Goal: Task Accomplishment & Management: Manage account settings

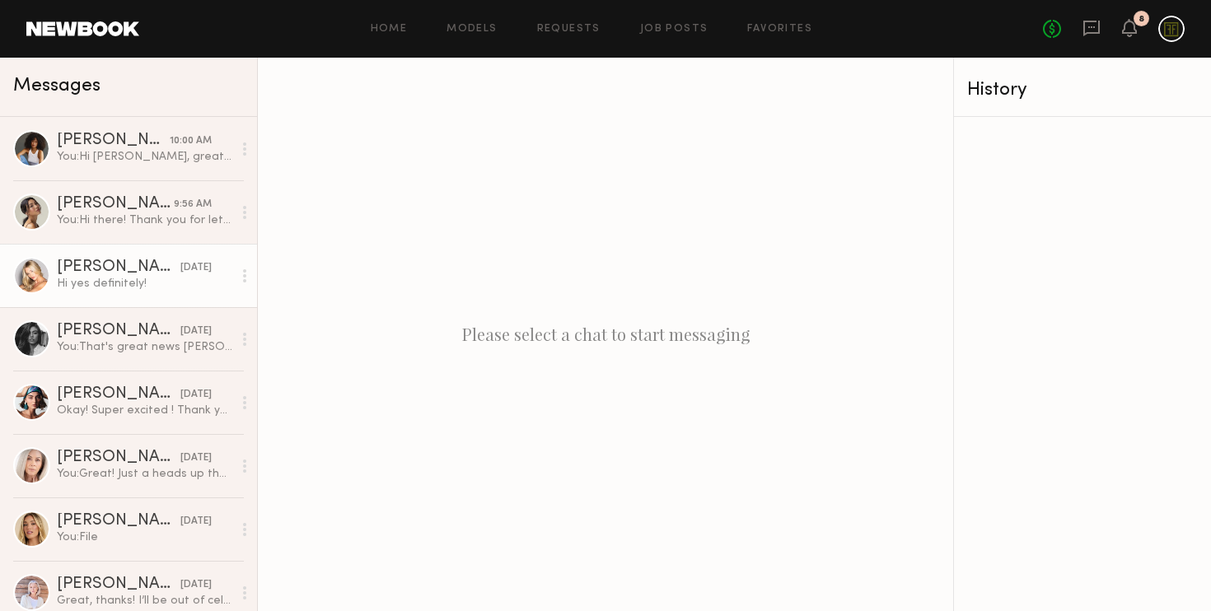
click at [105, 287] on div "Hi yes definitely!" at bounding box center [145, 284] width 176 height 16
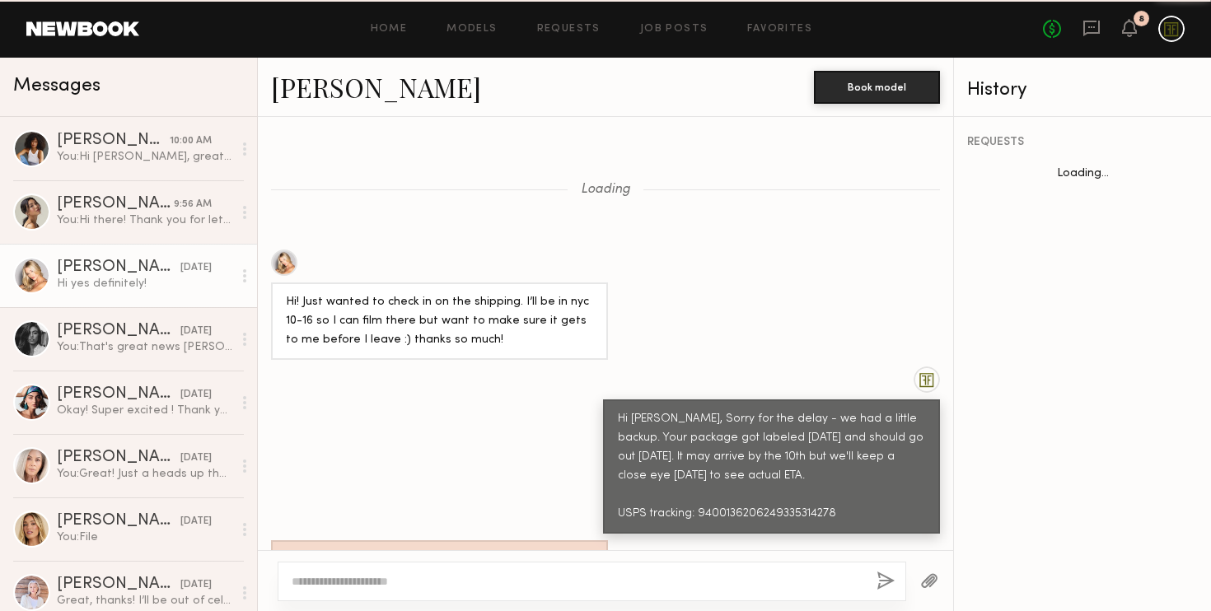
scroll to position [1242, 0]
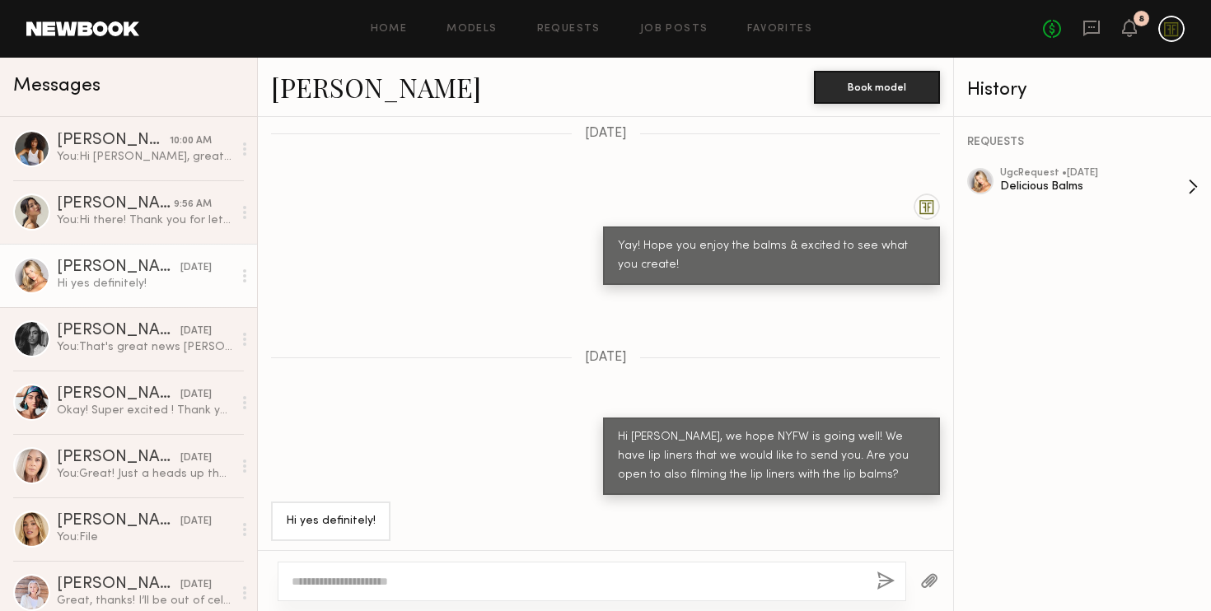
click at [1023, 179] on div "Delicious Balms" at bounding box center [1094, 187] width 188 height 16
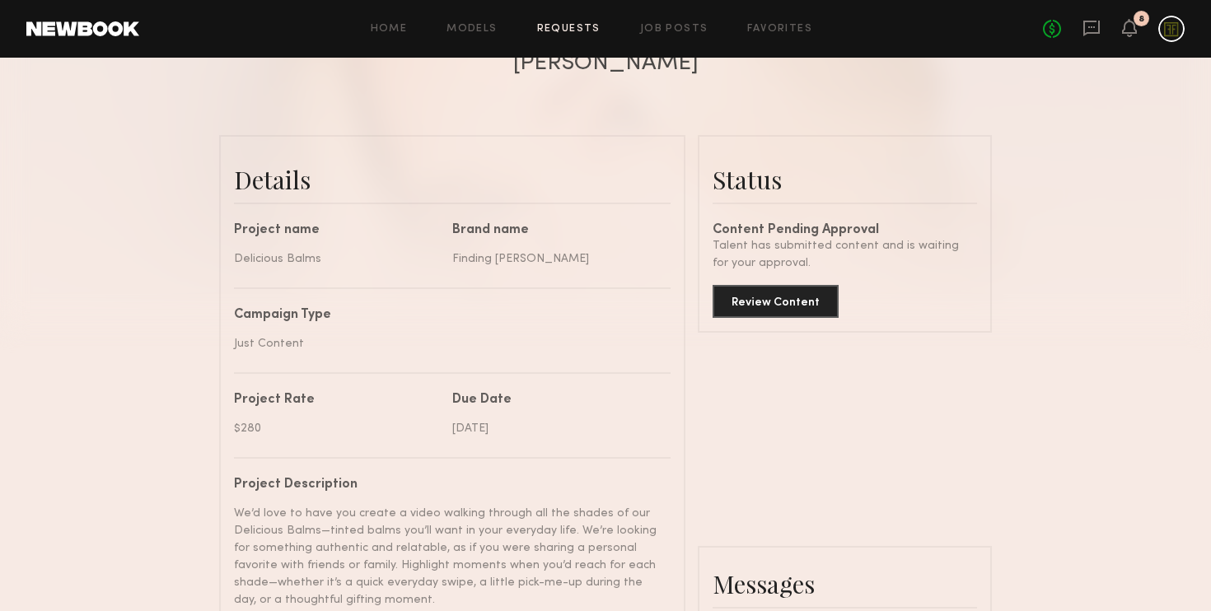
scroll to position [387, 0]
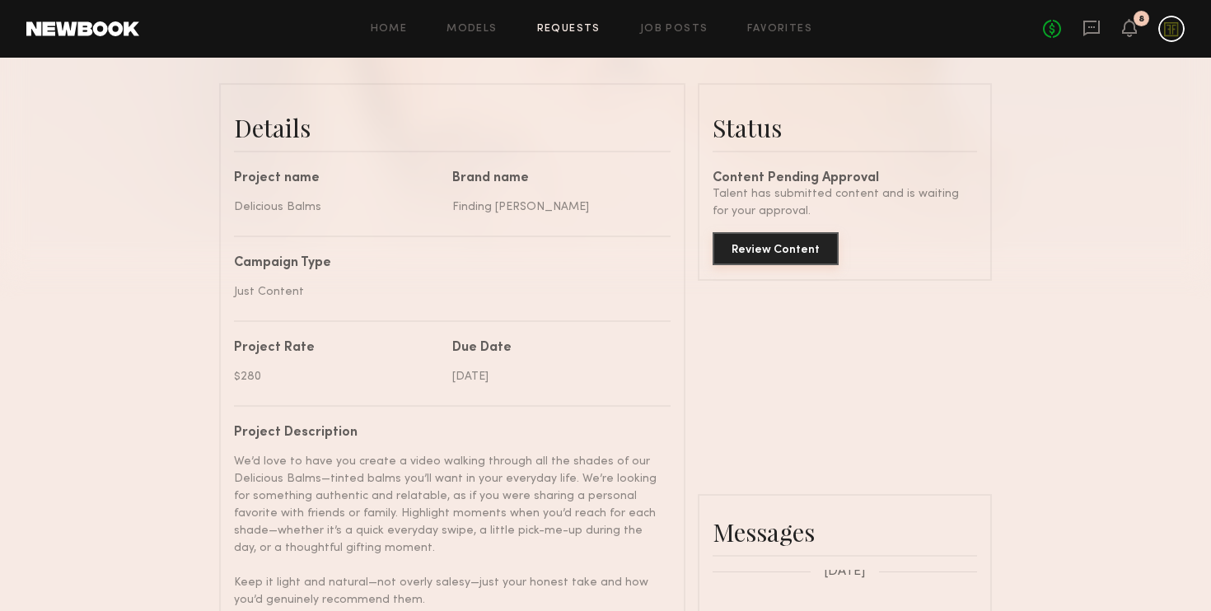
click at [781, 261] on button "Review Content" at bounding box center [776, 248] width 126 height 33
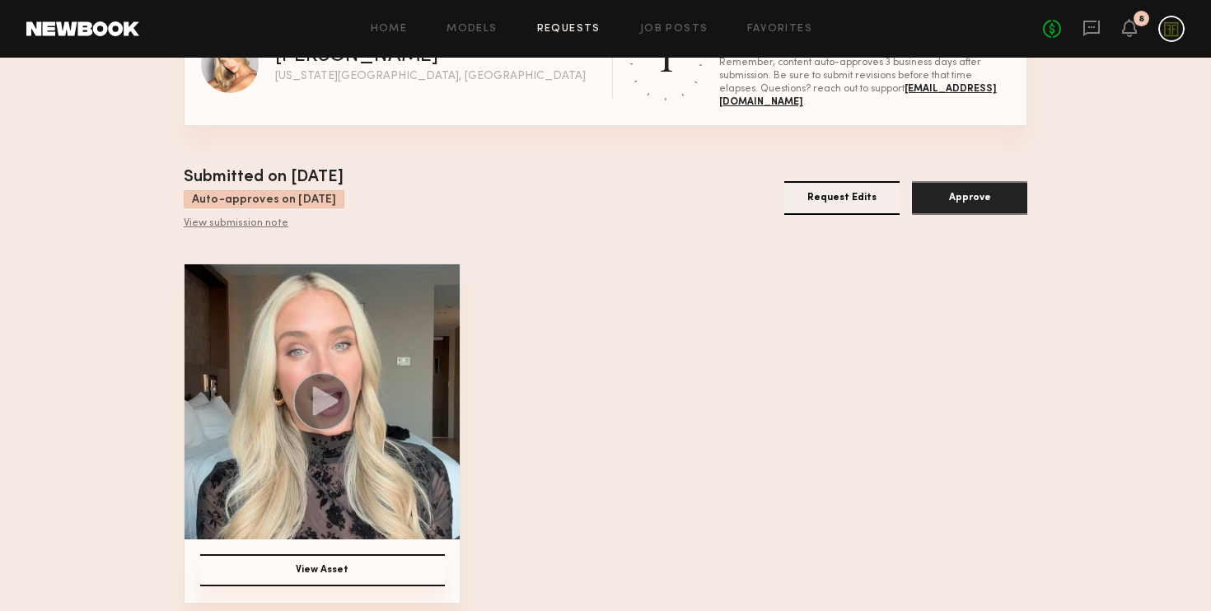
scroll to position [73, 0]
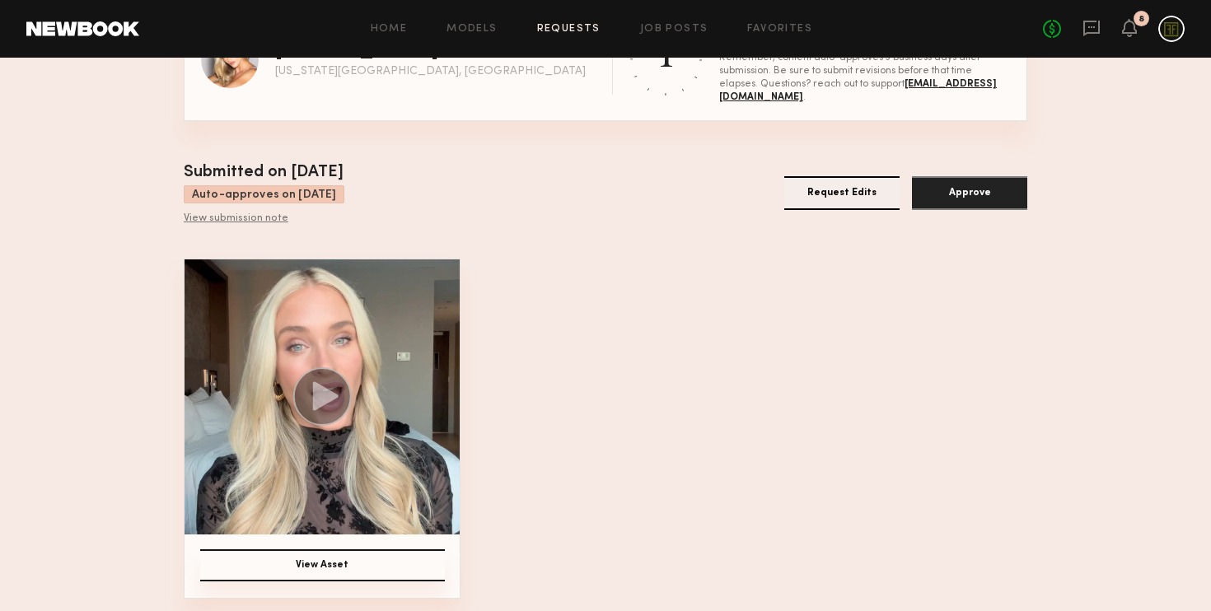
click at [248, 222] on div "View submission note" at bounding box center [264, 219] width 161 height 13
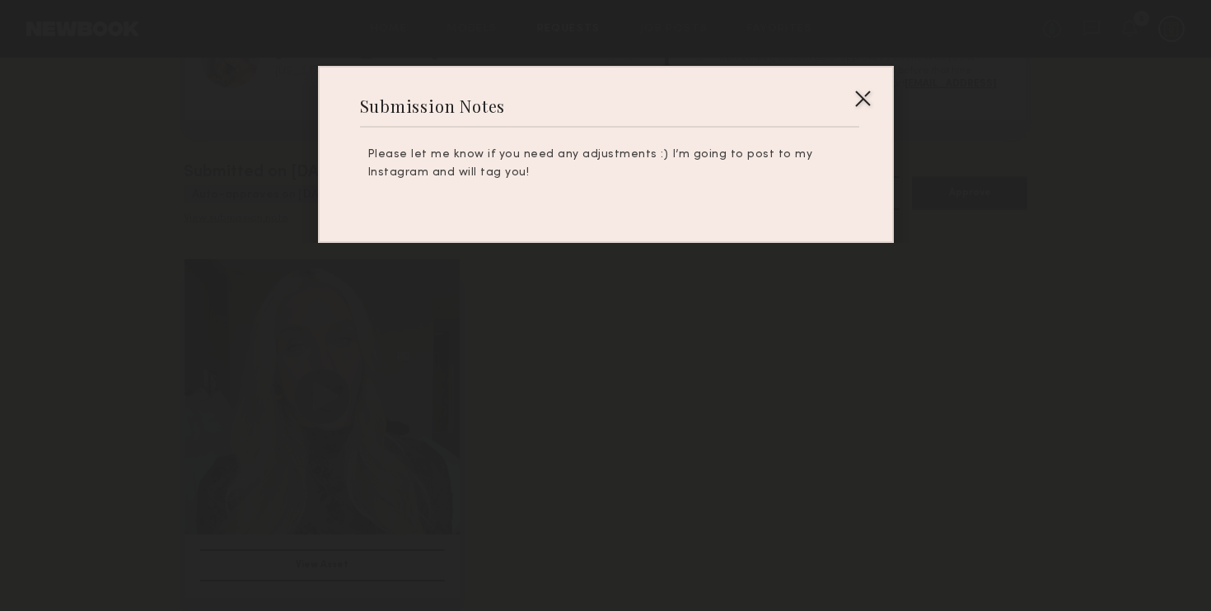
click at [867, 99] on div at bounding box center [863, 98] width 26 height 26
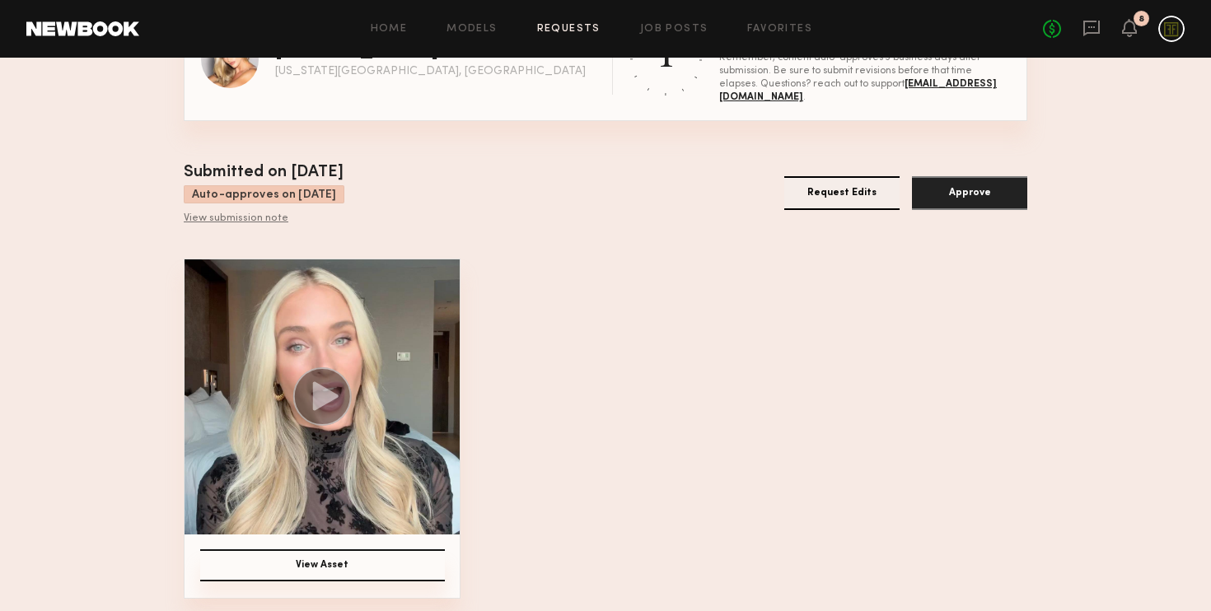
click at [811, 186] on button "Request Edits" at bounding box center [842, 193] width 115 height 34
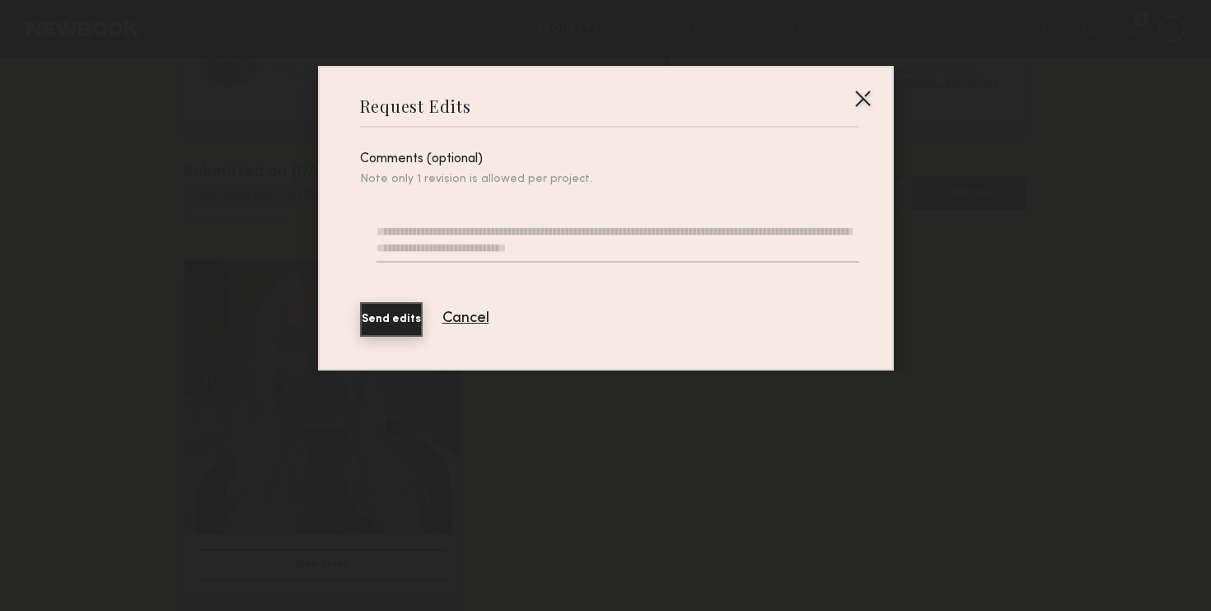
click at [861, 98] on div at bounding box center [863, 98] width 26 height 26
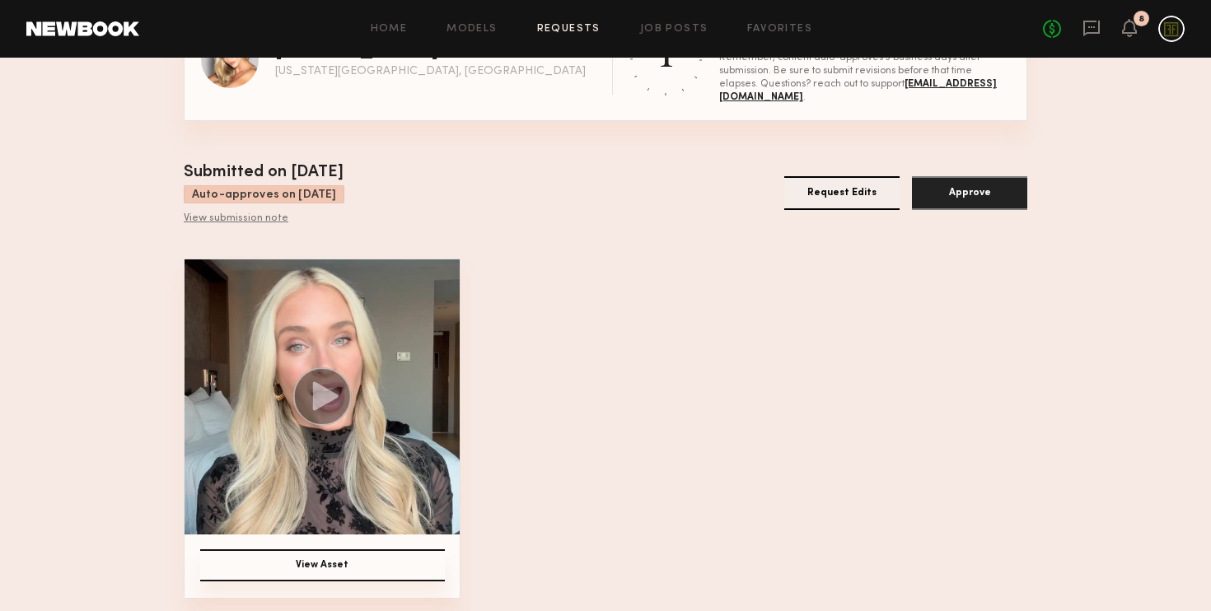
click at [246, 218] on div "View submission note" at bounding box center [264, 219] width 161 height 13
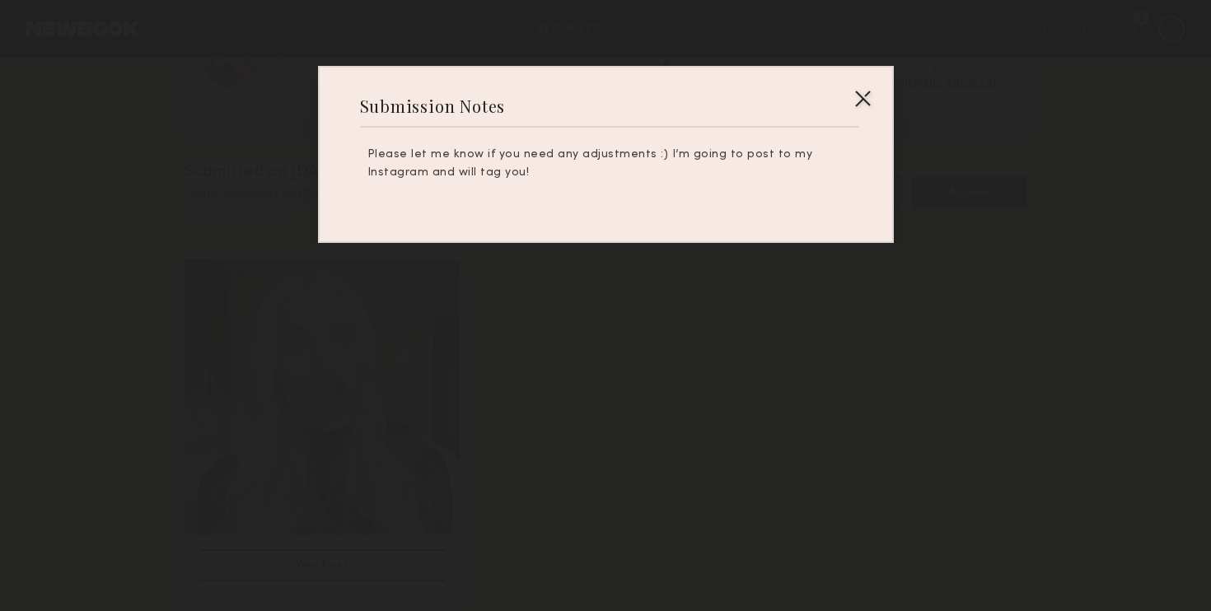
click at [865, 96] on div at bounding box center [863, 98] width 26 height 26
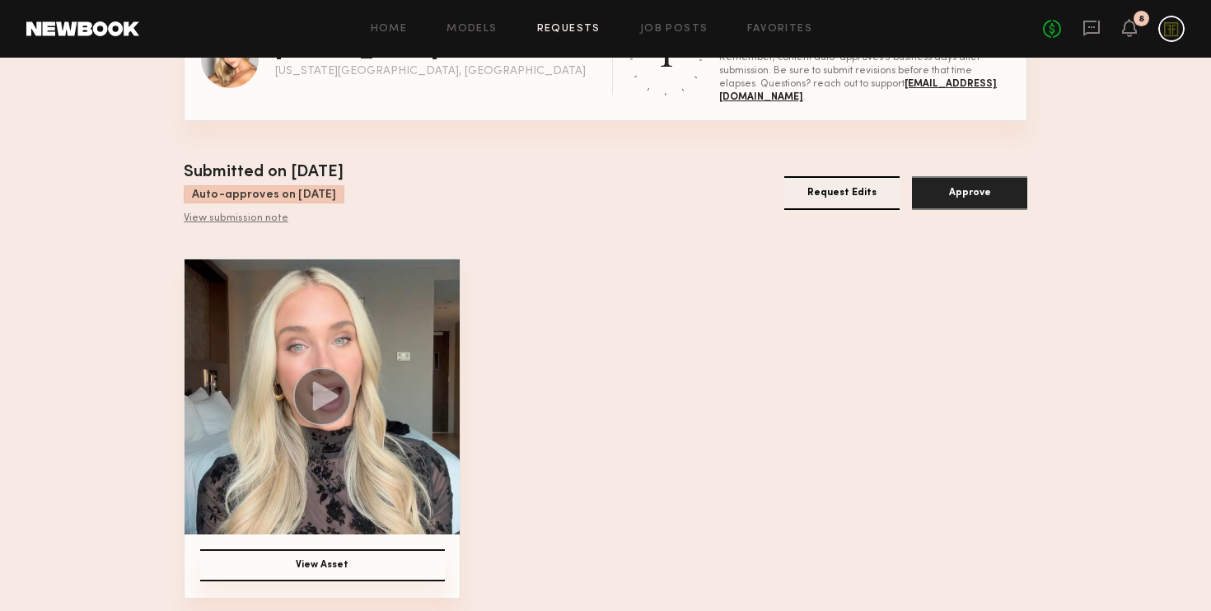
click at [851, 185] on button "Request Edits" at bounding box center [842, 193] width 115 height 34
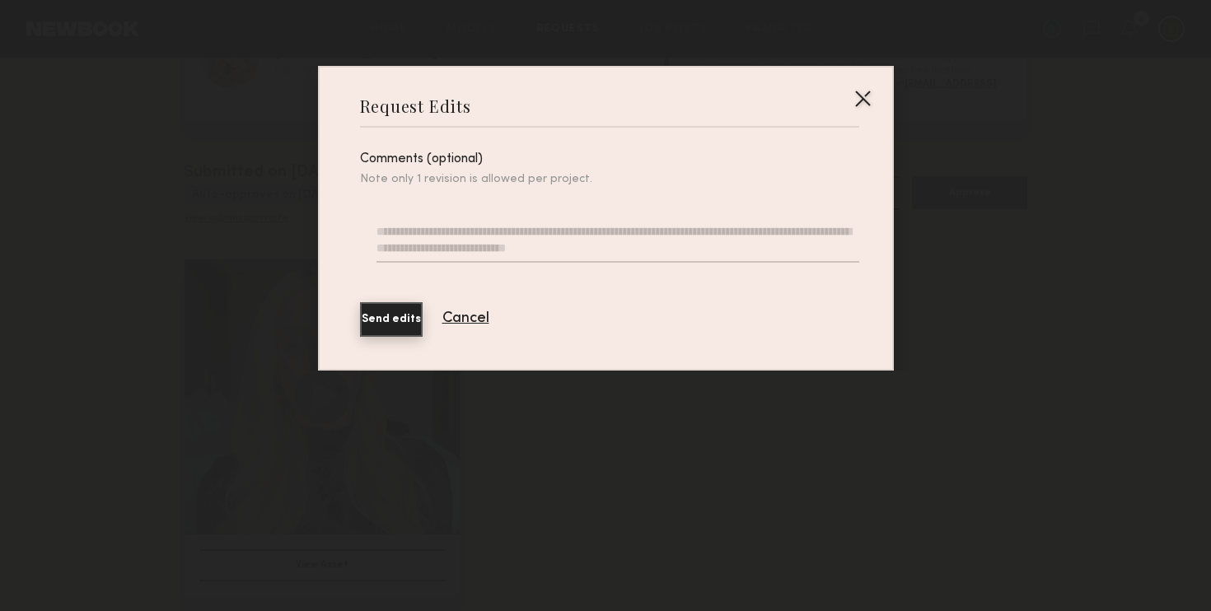
click at [580, 235] on textarea at bounding box center [618, 243] width 482 height 40
click at [868, 104] on div at bounding box center [863, 98] width 26 height 26
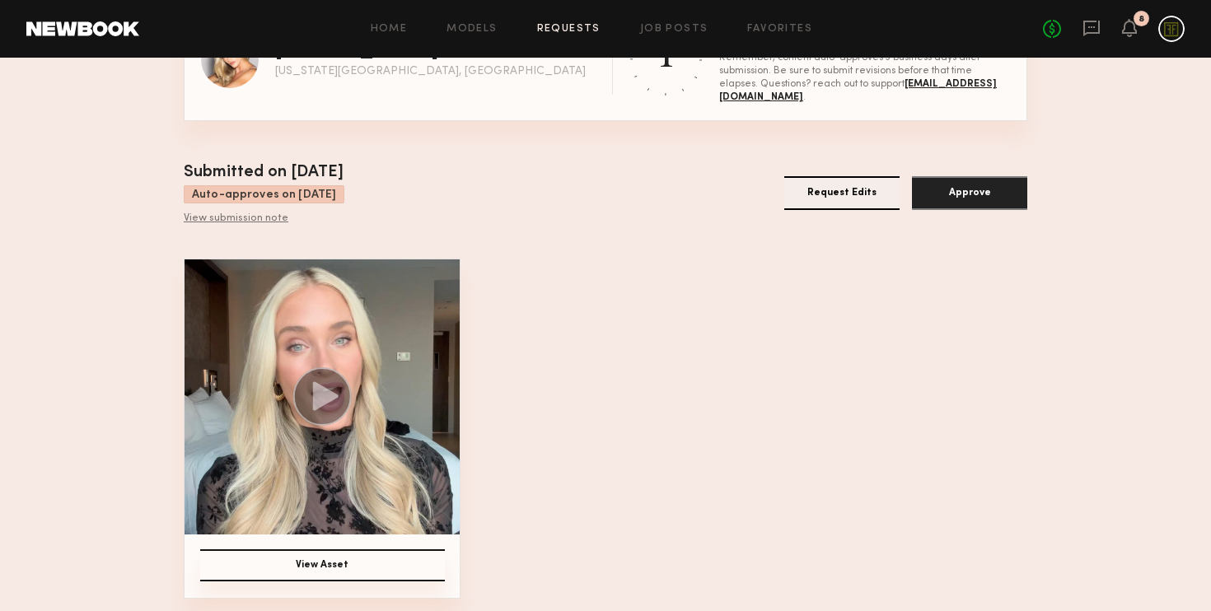
click at [830, 208] on button "Request Edits" at bounding box center [842, 193] width 115 height 34
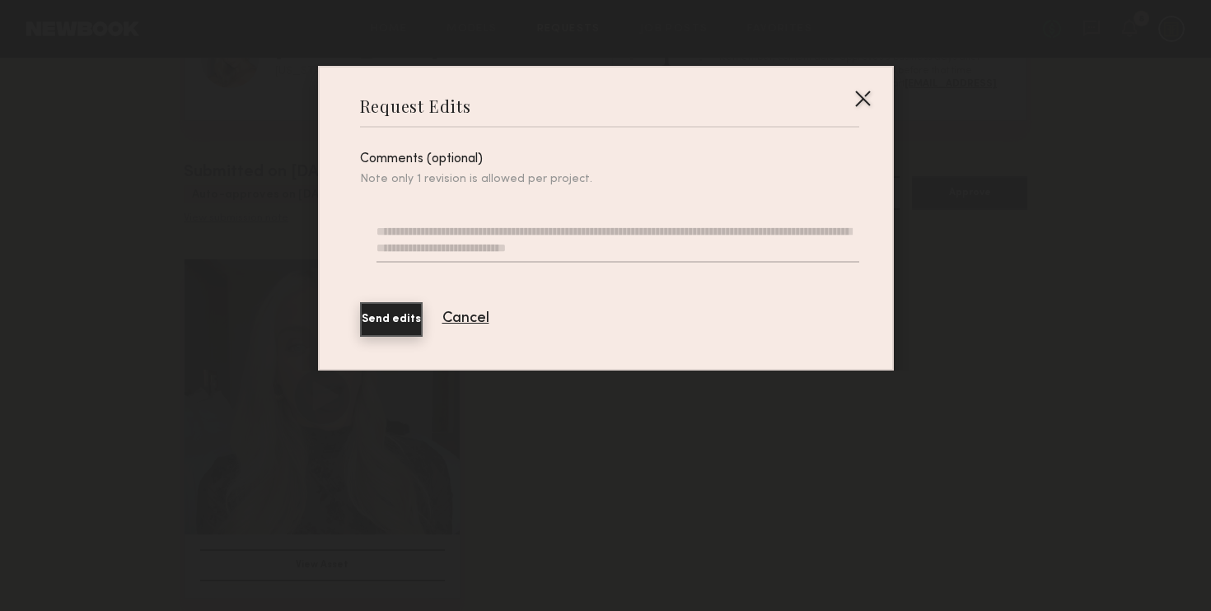
click at [417, 233] on textarea at bounding box center [618, 243] width 482 height 40
paste textarea "**********"
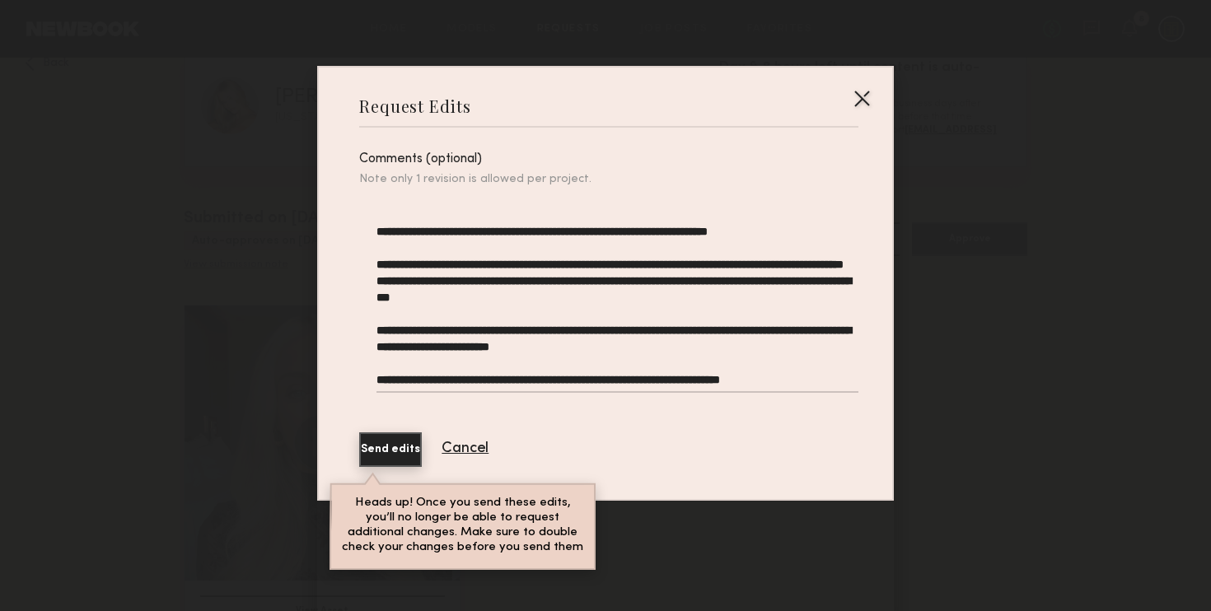
scroll to position [0, 0]
type textarea "**********"
click at [422, 451] on button "Send edits" at bounding box center [390, 450] width 63 height 35
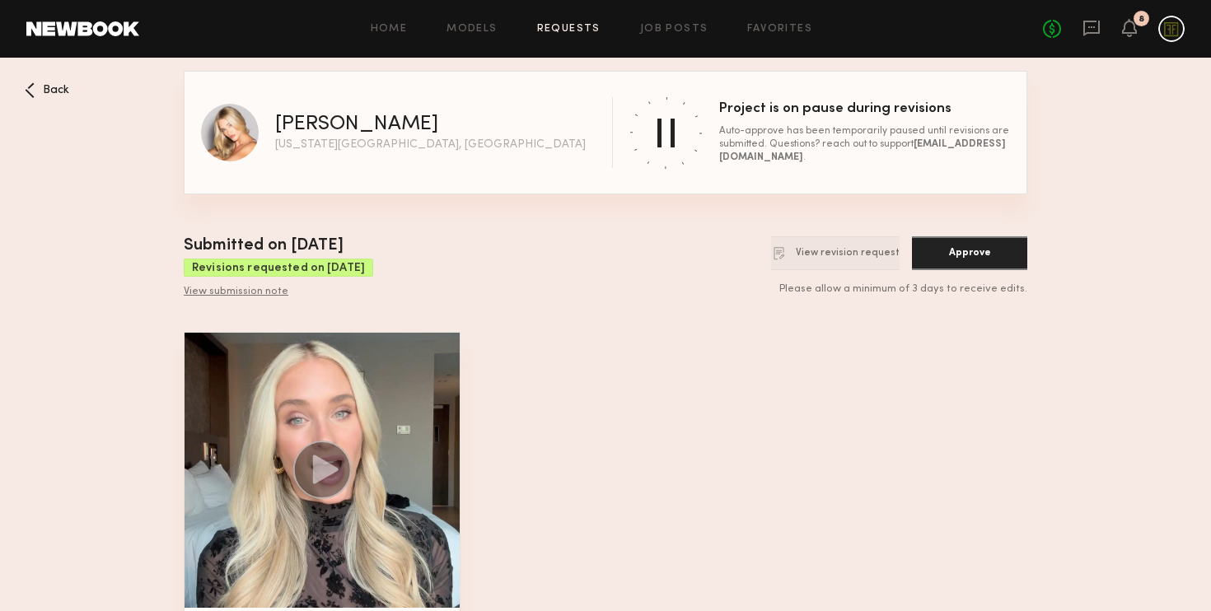
scroll to position [73, 0]
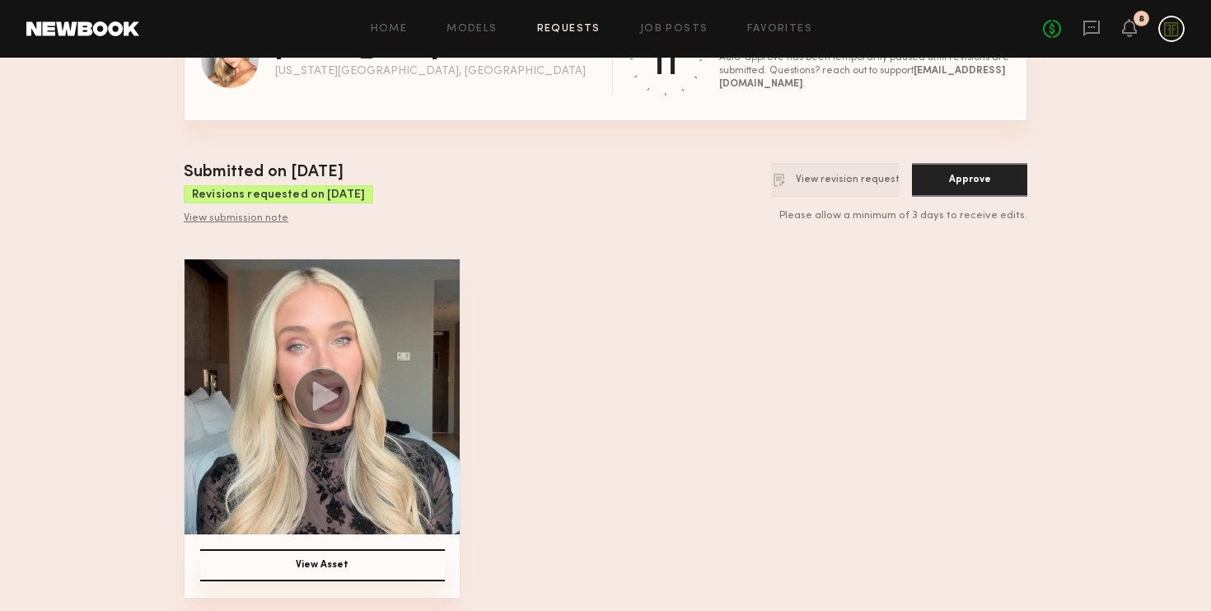
click at [345, 565] on button "View Asset" at bounding box center [322, 566] width 245 height 32
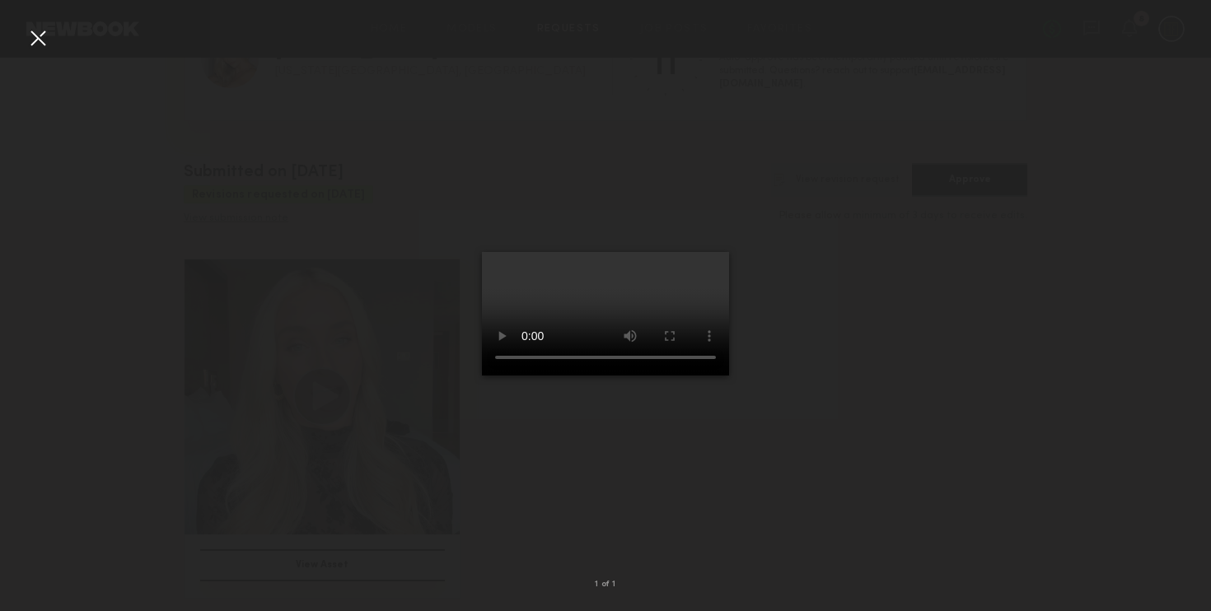
click at [30, 40] on div at bounding box center [38, 38] width 26 height 26
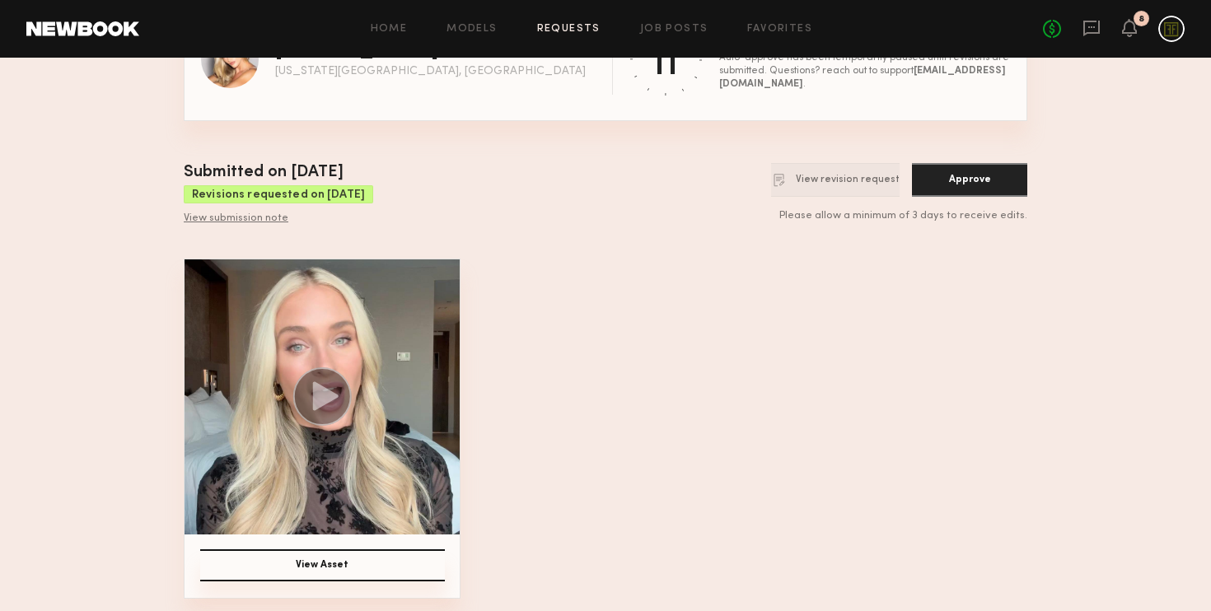
scroll to position [0, 0]
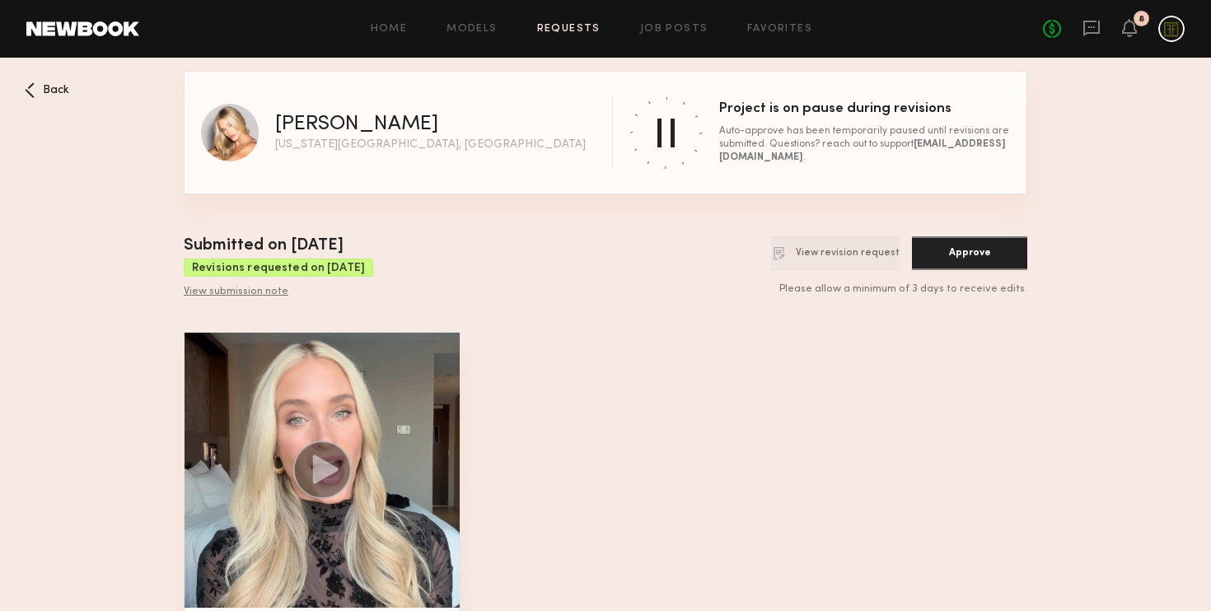
click at [49, 80] on nb-booking-gallery "Back [PERSON_NAME] F [US_STATE][GEOGRAPHIC_DATA], [GEOGRAPHIC_DATA] Project is …" at bounding box center [605, 372] width 1211 height 602
click at [49, 91] on span "Back" at bounding box center [56, 91] width 26 height 12
click at [81, 102] on nb-booking-gallery "Back [PERSON_NAME] F [US_STATE][GEOGRAPHIC_DATA], [GEOGRAPHIC_DATA] Project is …" at bounding box center [605, 372] width 1211 height 602
click at [56, 87] on span "Back" at bounding box center [56, 91] width 26 height 12
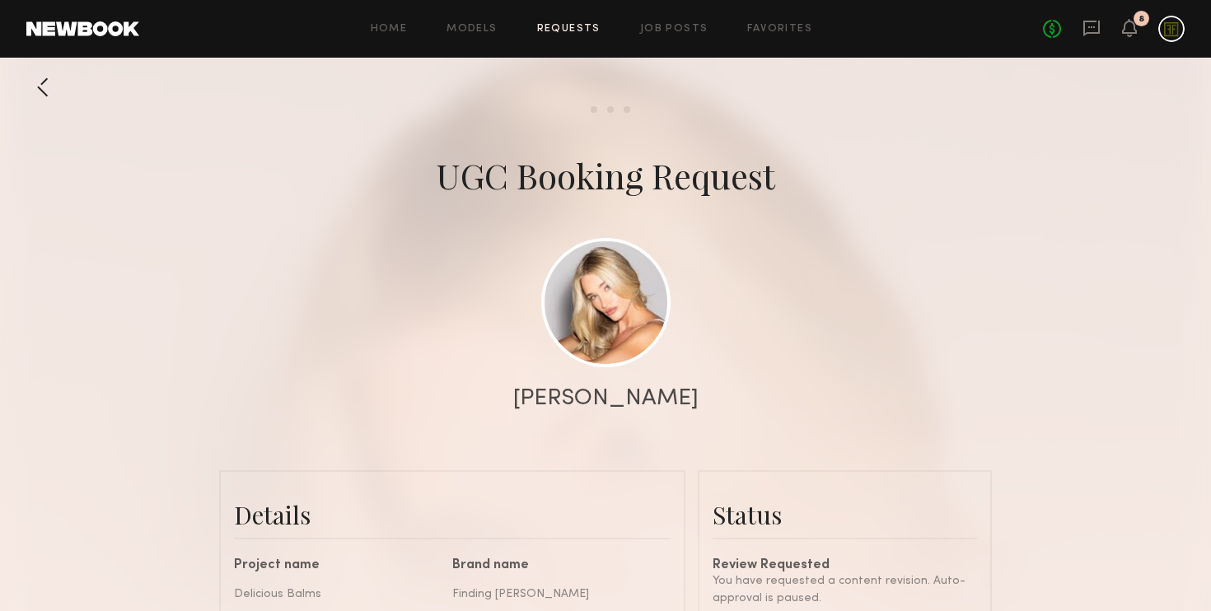
click at [44, 87] on div at bounding box center [42, 87] width 33 height 33
